Goal: Navigation & Orientation: Understand site structure

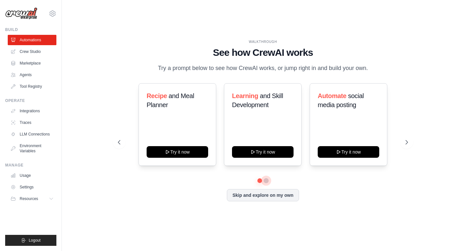
click at [268, 180] on button at bounding box center [266, 180] width 5 height 5
click at [259, 182] on button at bounding box center [260, 180] width 5 height 5
click at [266, 199] on button "Skip and explore on my own" at bounding box center [263, 194] width 72 height 12
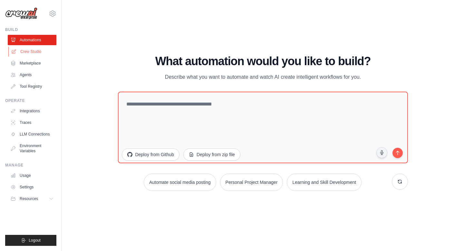
click at [37, 51] on link "Crew Studio" at bounding box center [32, 51] width 49 height 10
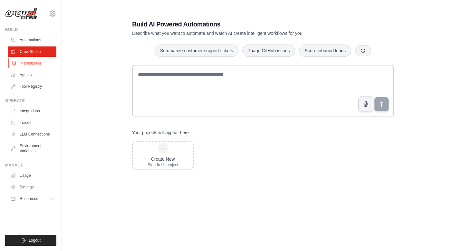
click at [33, 64] on link "Marketplace" at bounding box center [32, 63] width 49 height 10
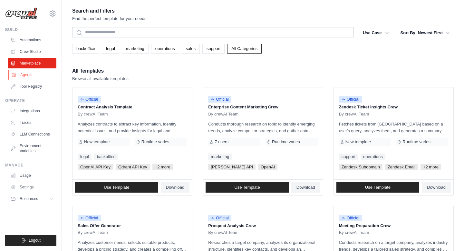
click at [25, 74] on link "Agents" at bounding box center [32, 75] width 49 height 10
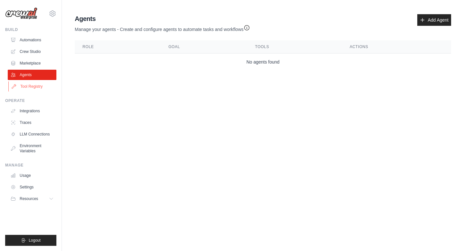
click at [38, 88] on link "Tool Registry" at bounding box center [32, 86] width 49 height 10
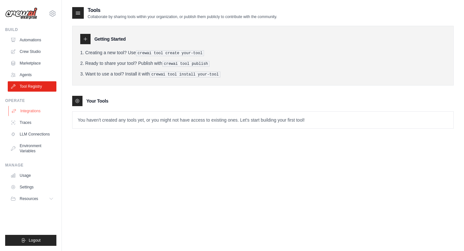
click at [34, 112] on link "Integrations" at bounding box center [32, 111] width 49 height 10
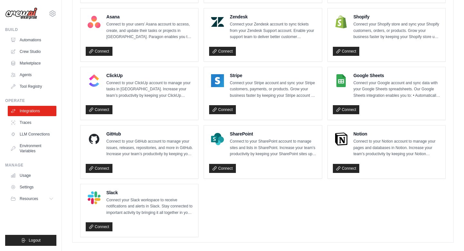
scroll to position [433, 0]
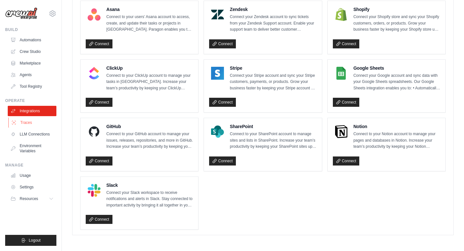
click at [25, 126] on link "Traces" at bounding box center [32, 122] width 49 height 10
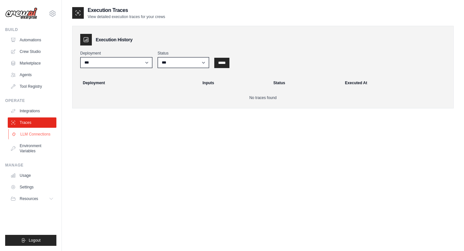
click at [37, 134] on link "LLM Connections" at bounding box center [32, 134] width 49 height 10
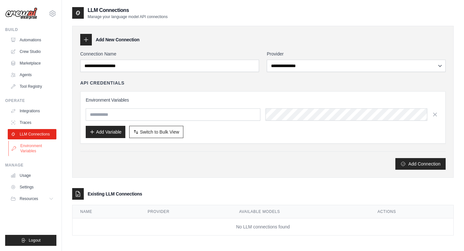
click at [34, 148] on link "Environment Variables" at bounding box center [32, 148] width 49 height 15
